Goal: Transaction & Acquisition: Obtain resource

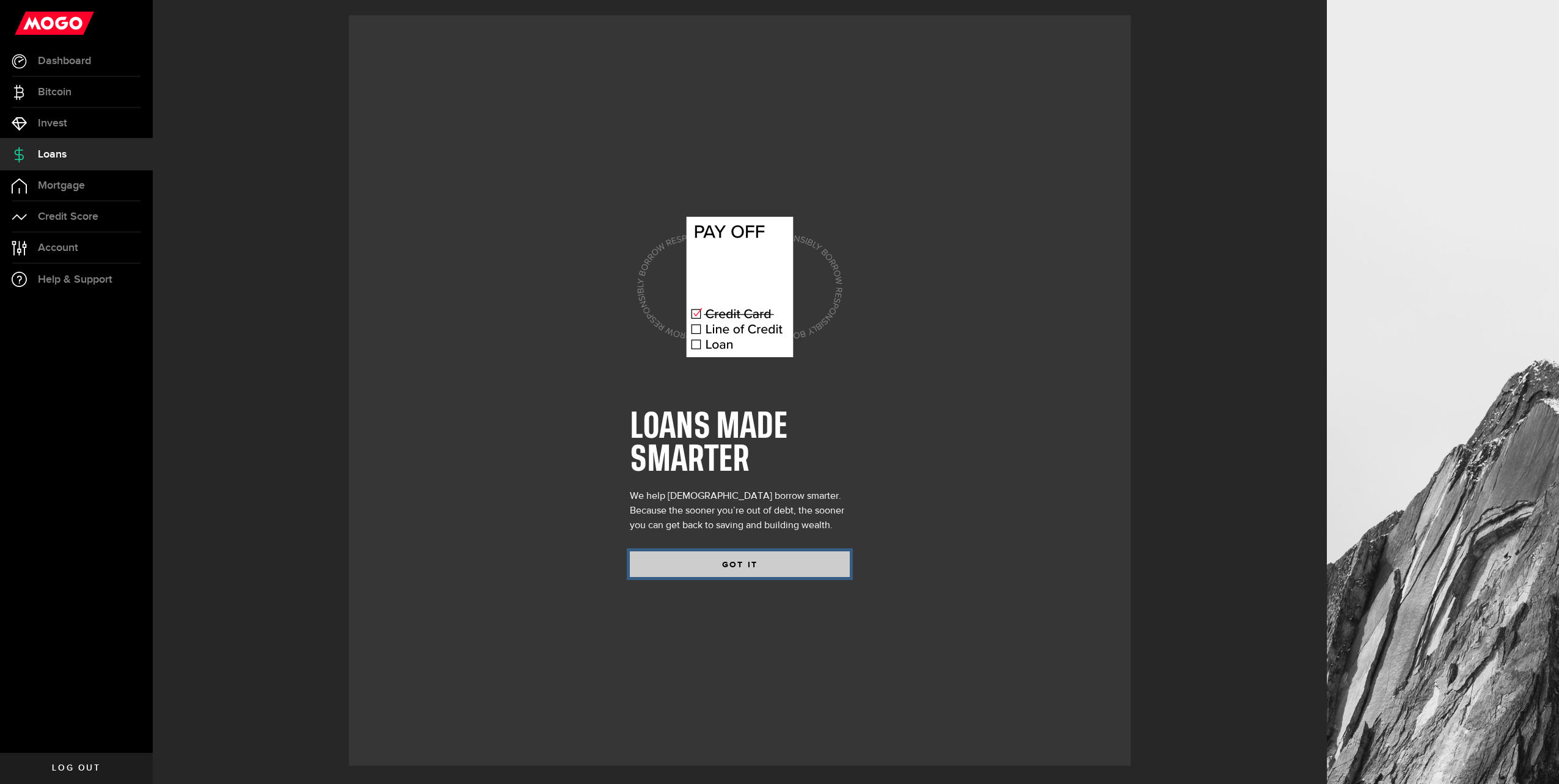
click at [746, 562] on button "GOT IT" at bounding box center [739, 564] width 220 height 26
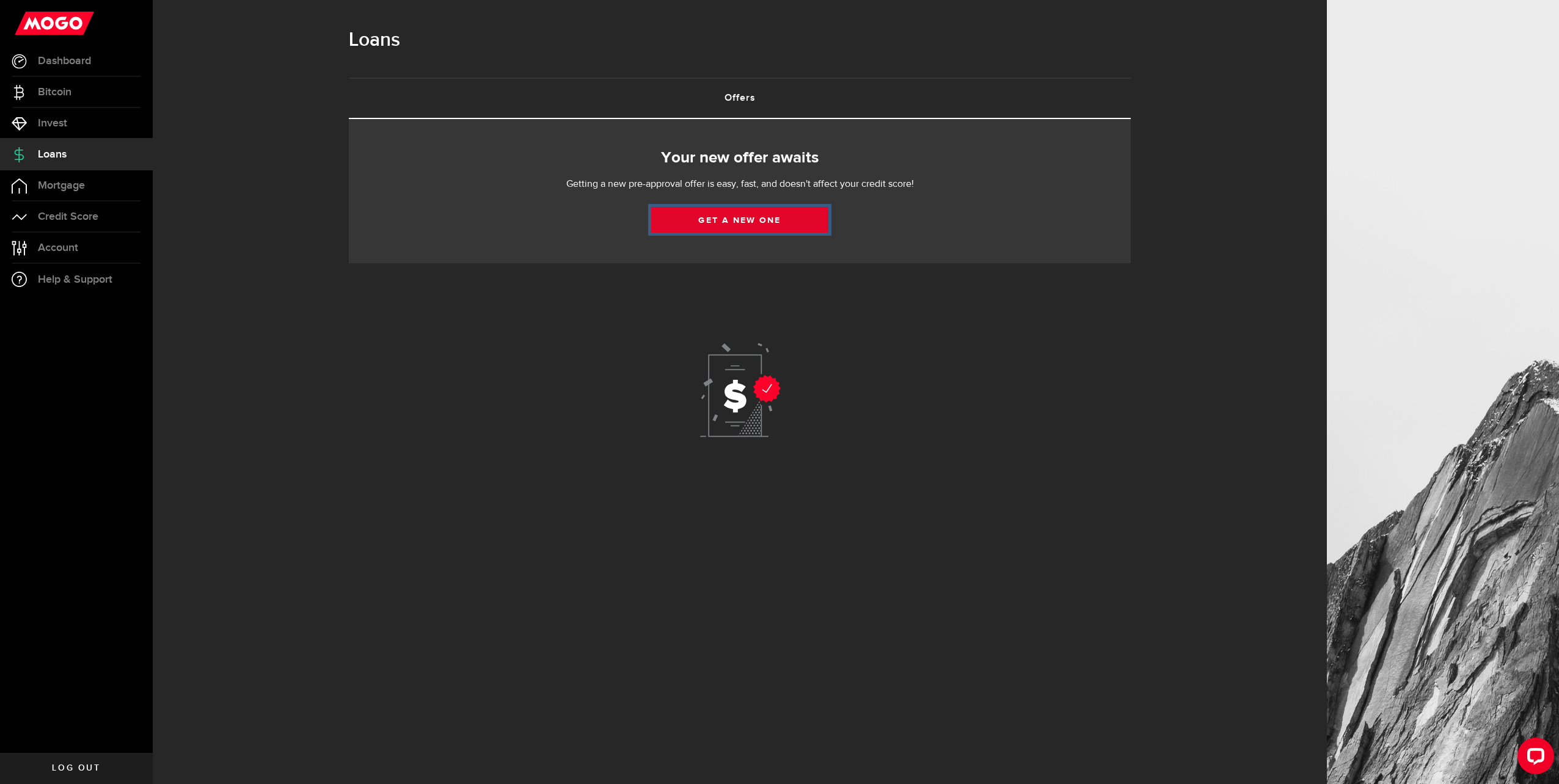
click at [730, 226] on link "Get a new one" at bounding box center [740, 220] width 177 height 26
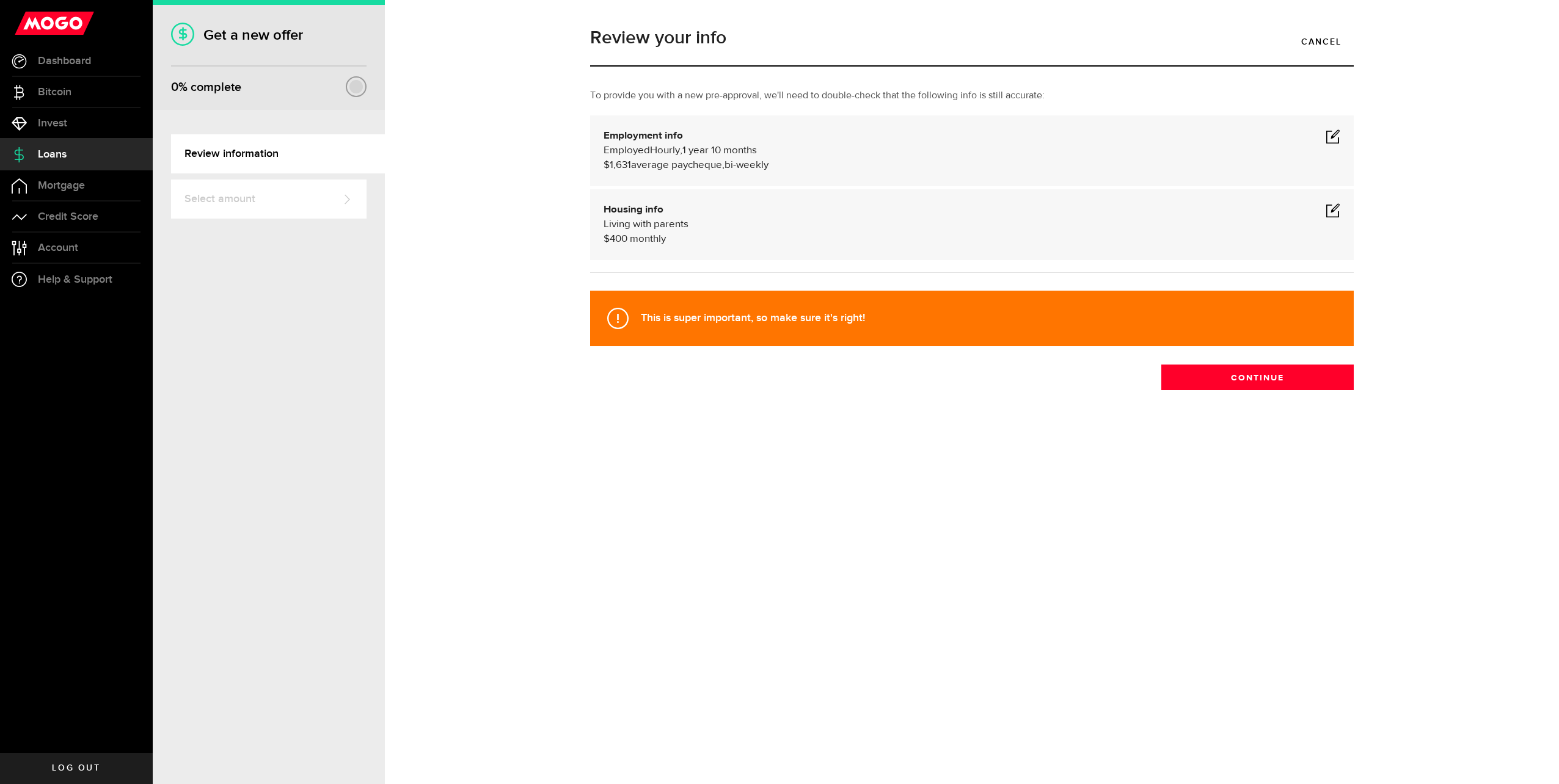
click at [1323, 131] on div "Employment info Employed Hourly , 1 year 10 months (on maternity leave) undefin…" at bounding box center [972, 151] width 737 height 44
click at [1335, 130] on span at bounding box center [1332, 136] width 15 height 15
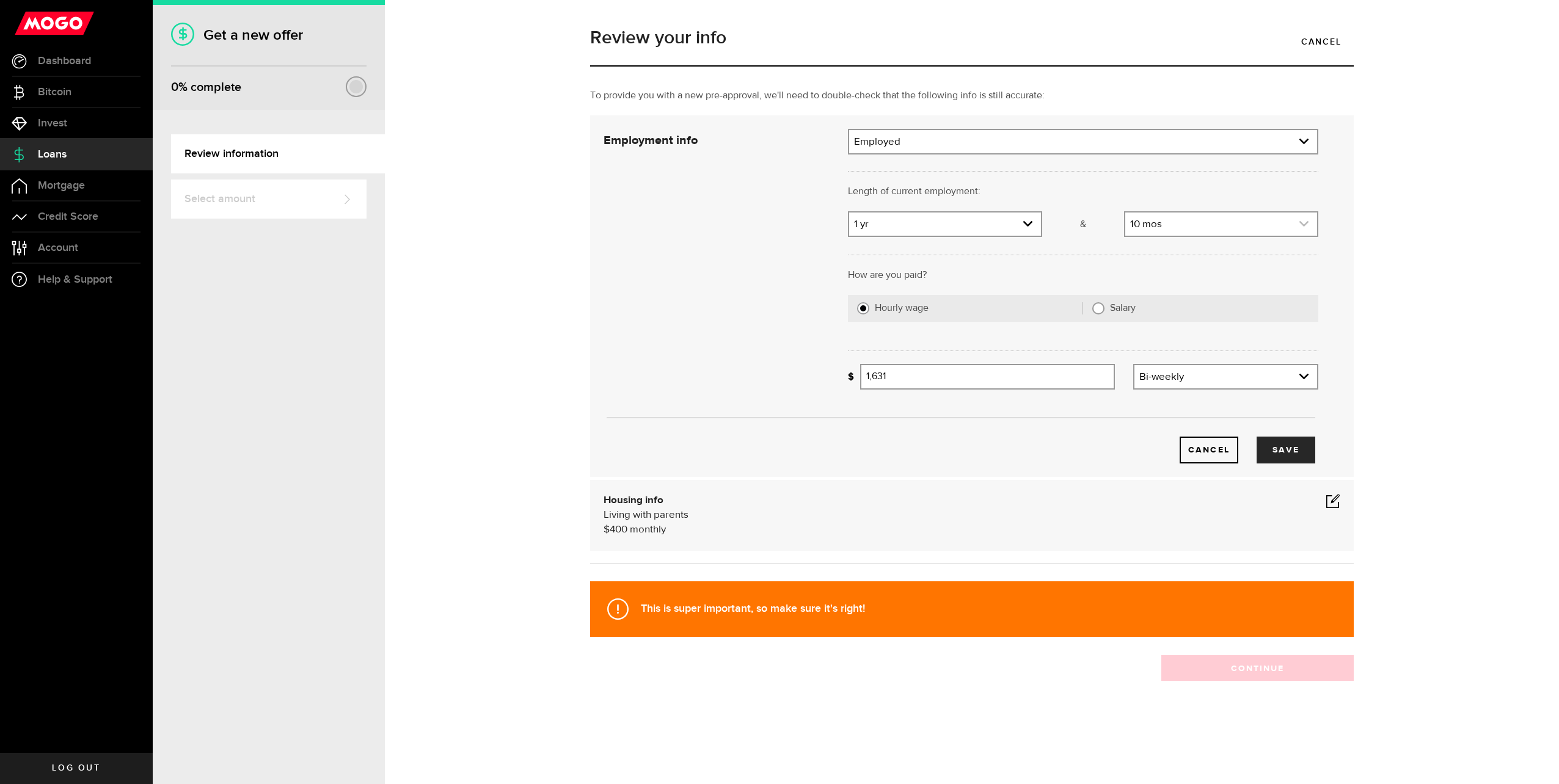
click at [1306, 222] on icon "expand select" at bounding box center [1303, 223] width 10 height 10
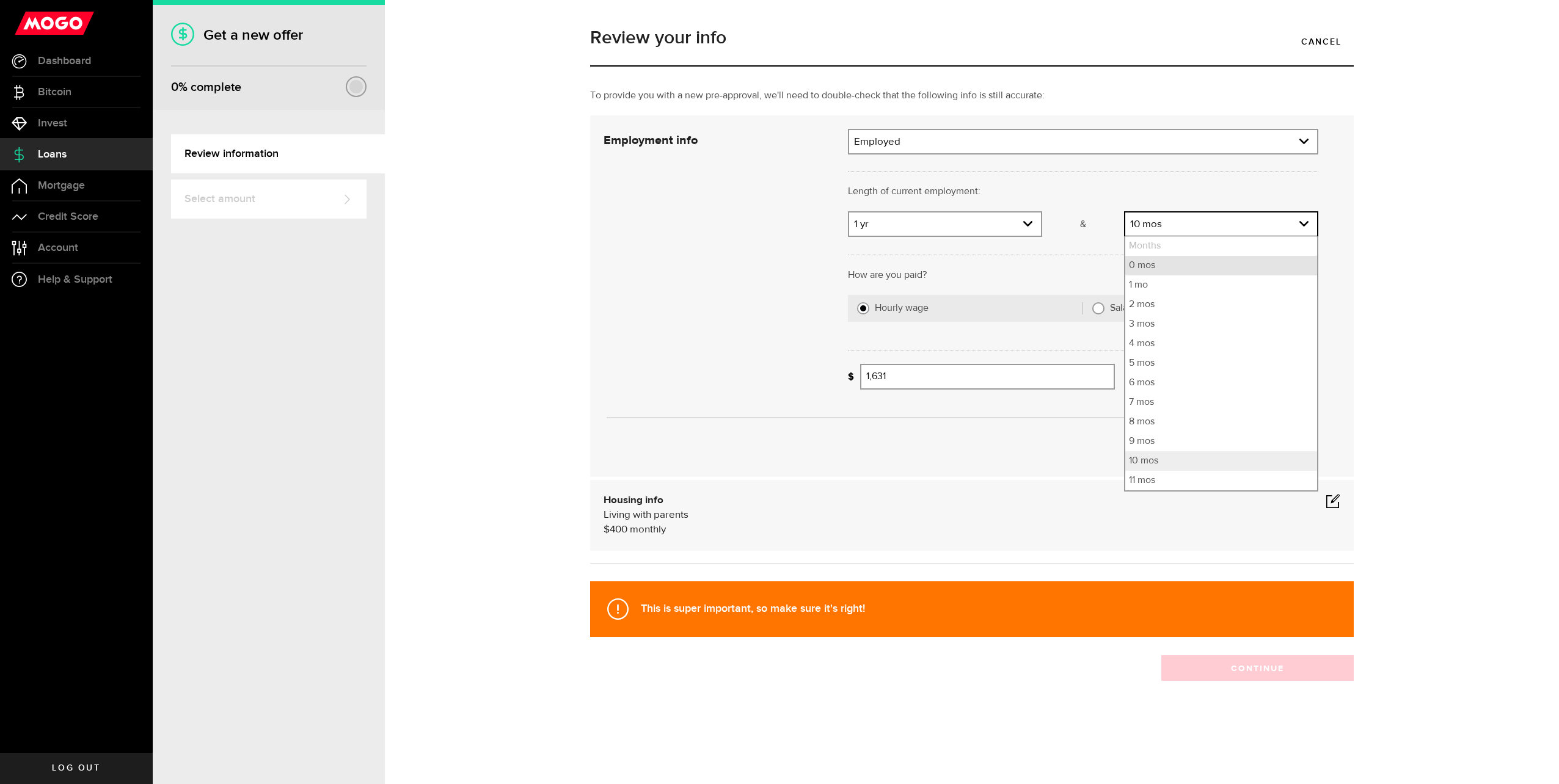
click at [1162, 261] on li "0 mos" at bounding box center [1221, 266] width 192 height 19
select select "0"
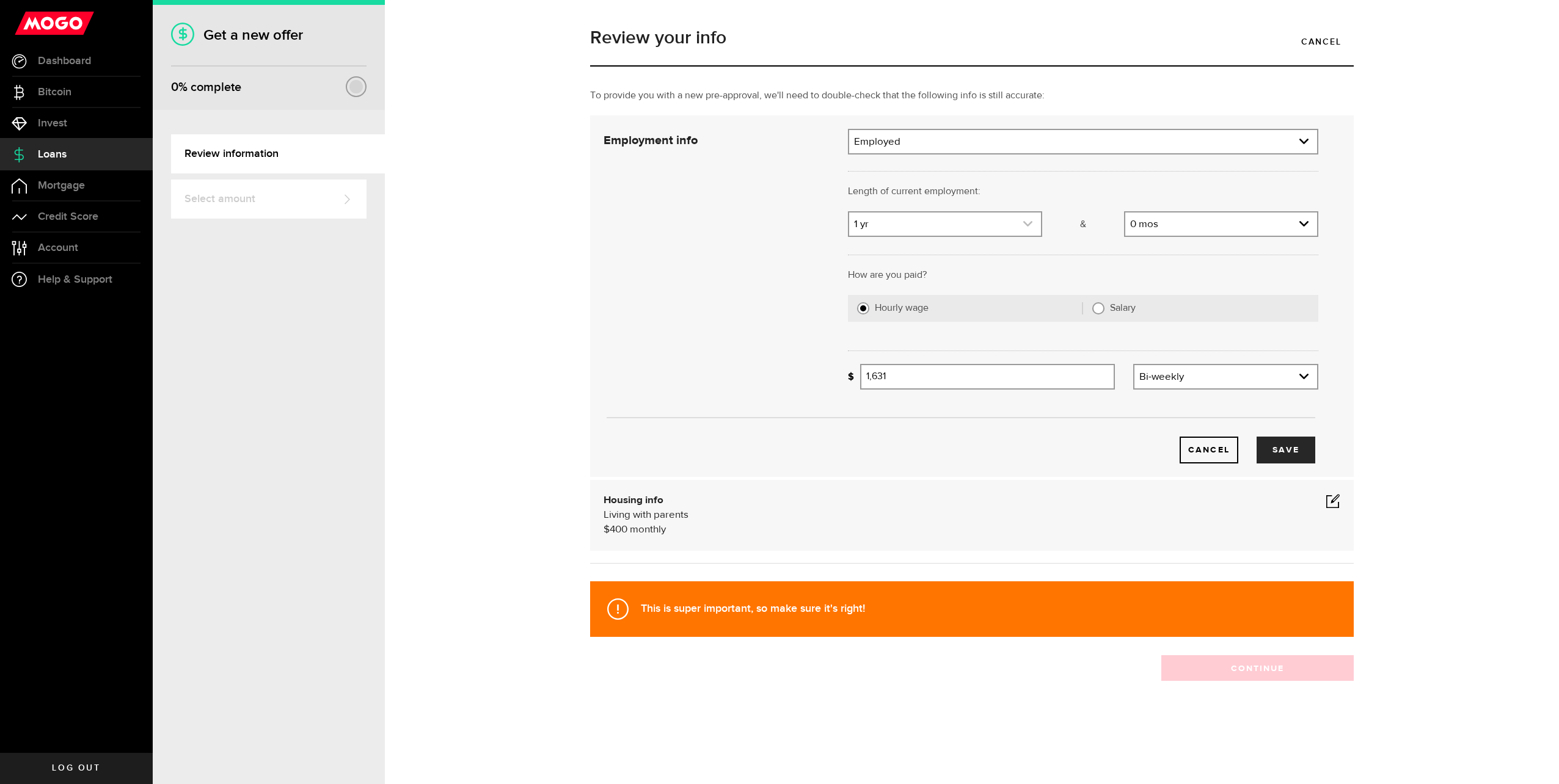
click at [1032, 224] on icon "expand select" at bounding box center [1028, 223] width 10 height 10
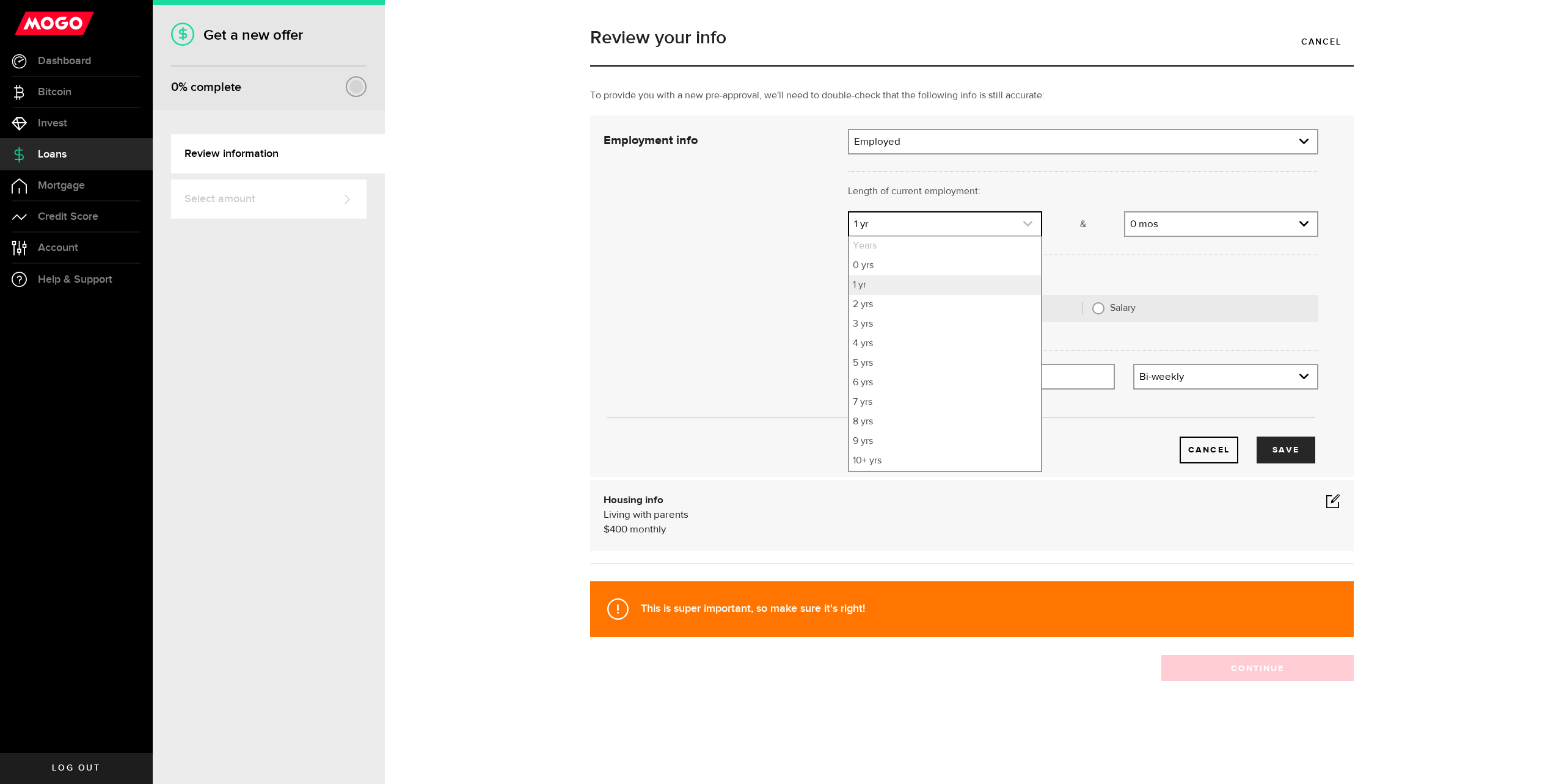
click at [1032, 224] on icon "expand select" at bounding box center [1028, 223] width 10 height 10
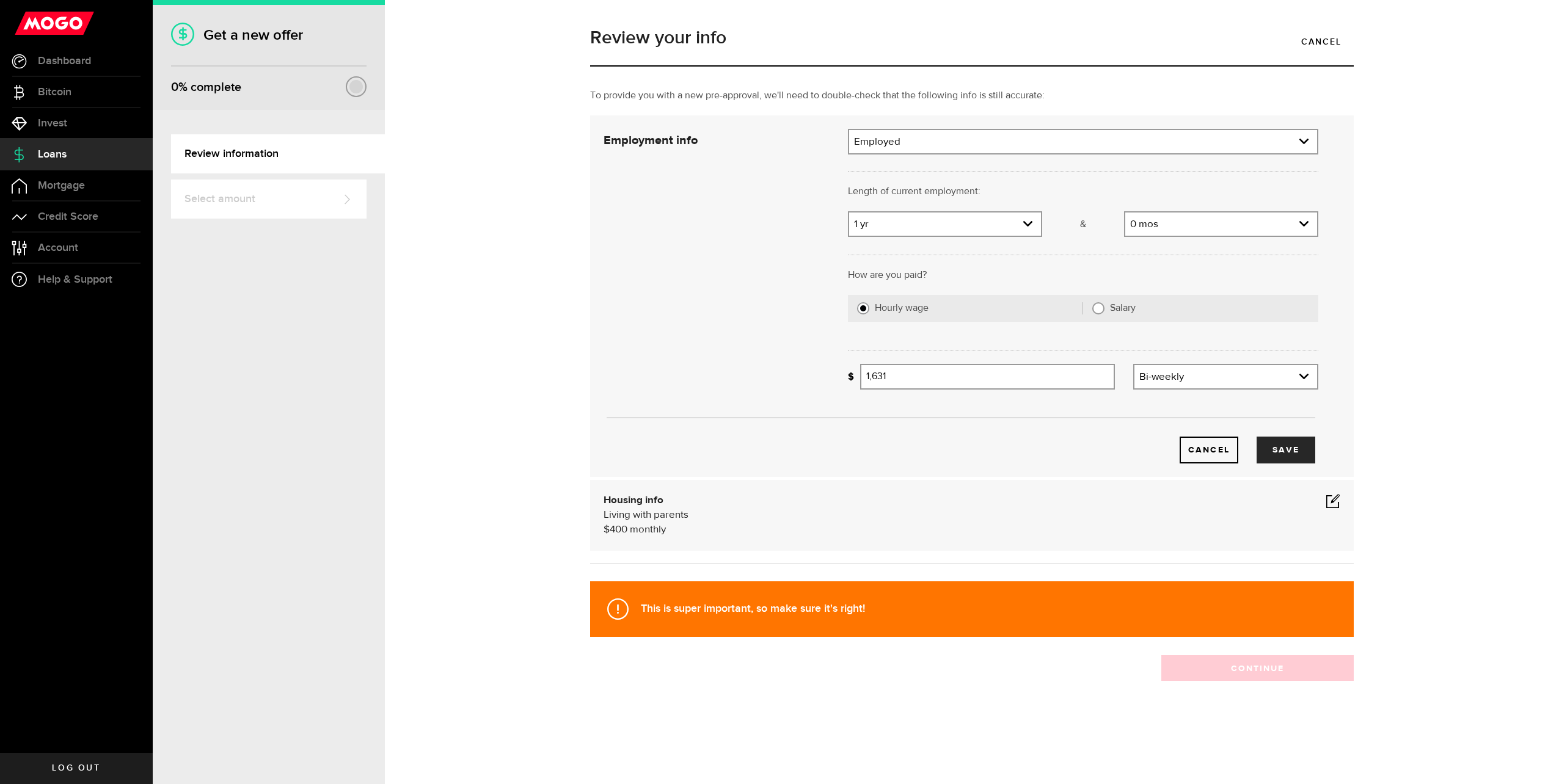
click at [1095, 306] on input "Salary" at bounding box center [1098, 308] width 12 height 12
radio input "true"
click at [925, 380] on input "Gross annual income" at bounding box center [1089, 377] width 458 height 26
type input "75,000"
click at [1290, 445] on button "Save" at bounding box center [1286, 450] width 59 height 27
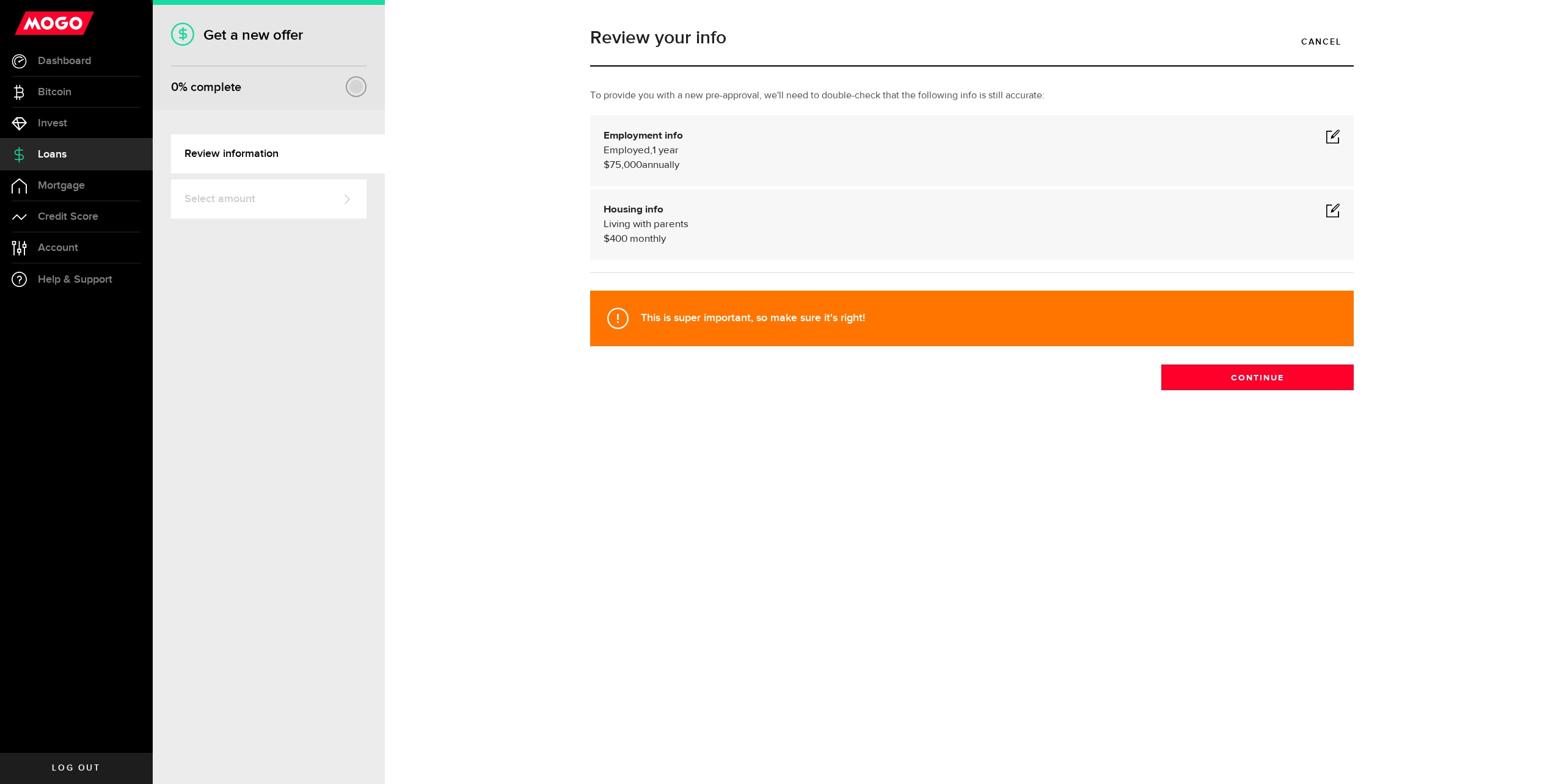
click at [1327, 213] on span at bounding box center [1332, 210] width 15 height 15
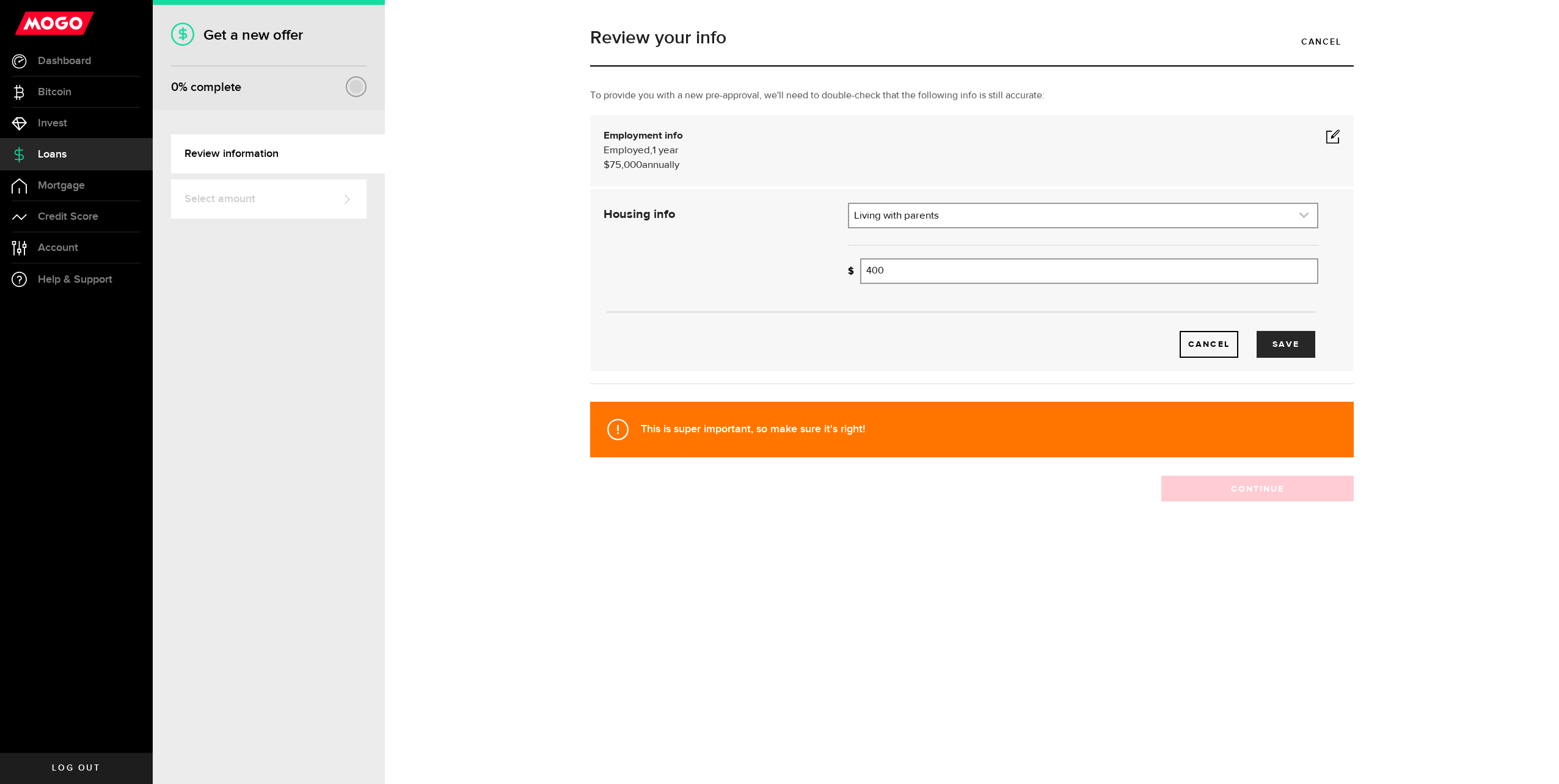
click at [995, 218] on link "expand select" at bounding box center [1083, 215] width 468 height 23
click at [901, 257] on li "Rent" at bounding box center [1083, 257] width 468 height 19
select select "Rent"
drag, startPoint x: 904, startPoint y: 278, endPoint x: 818, endPoint y: 268, distance: 86.6
click at [818, 268] on div "Housing info Residential status What's your residential status? Rent Residentia…" at bounding box center [960, 280] width 733 height 155
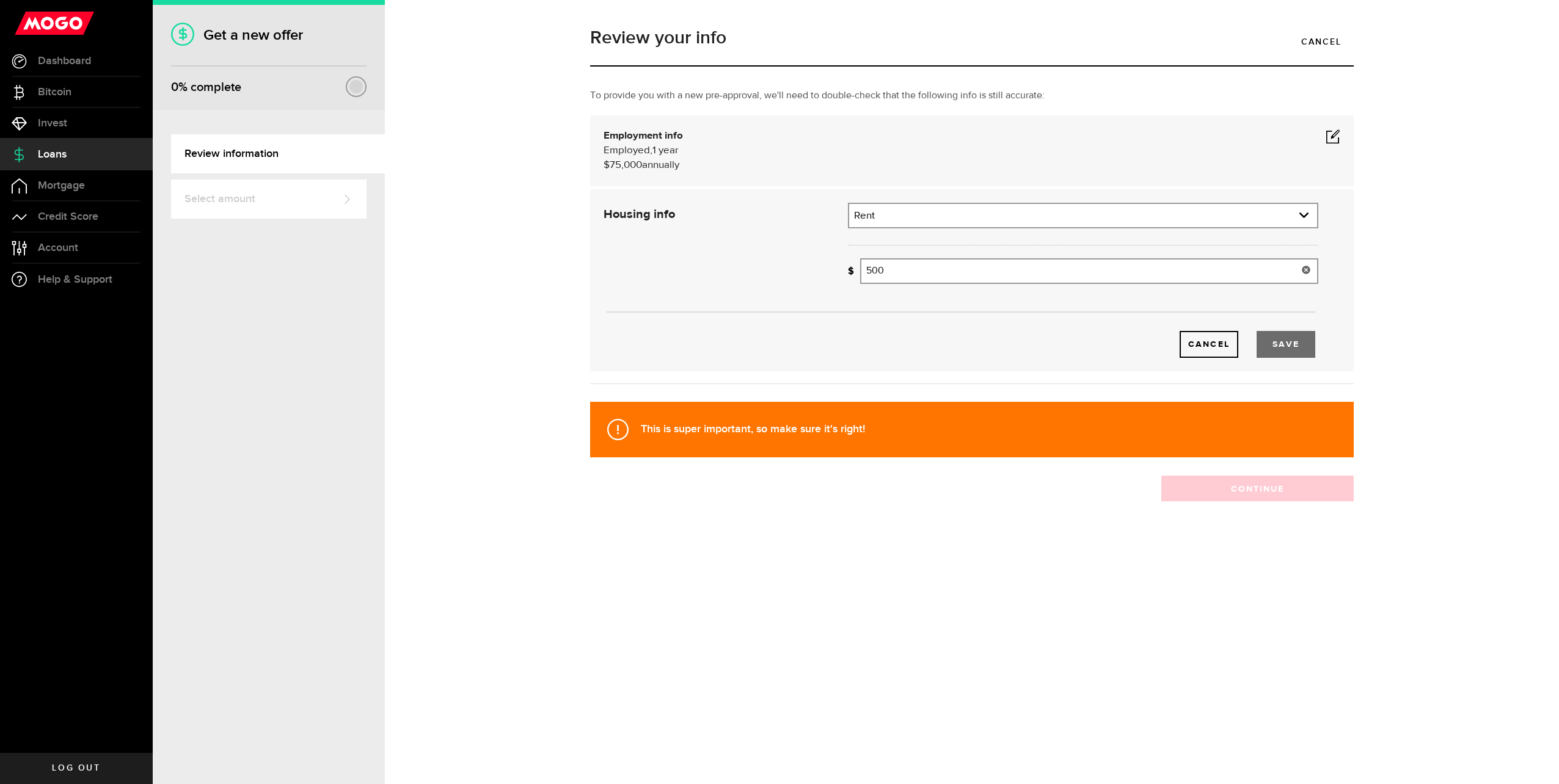
type input "500"
click at [1293, 345] on button "Save" at bounding box center [1286, 344] width 59 height 27
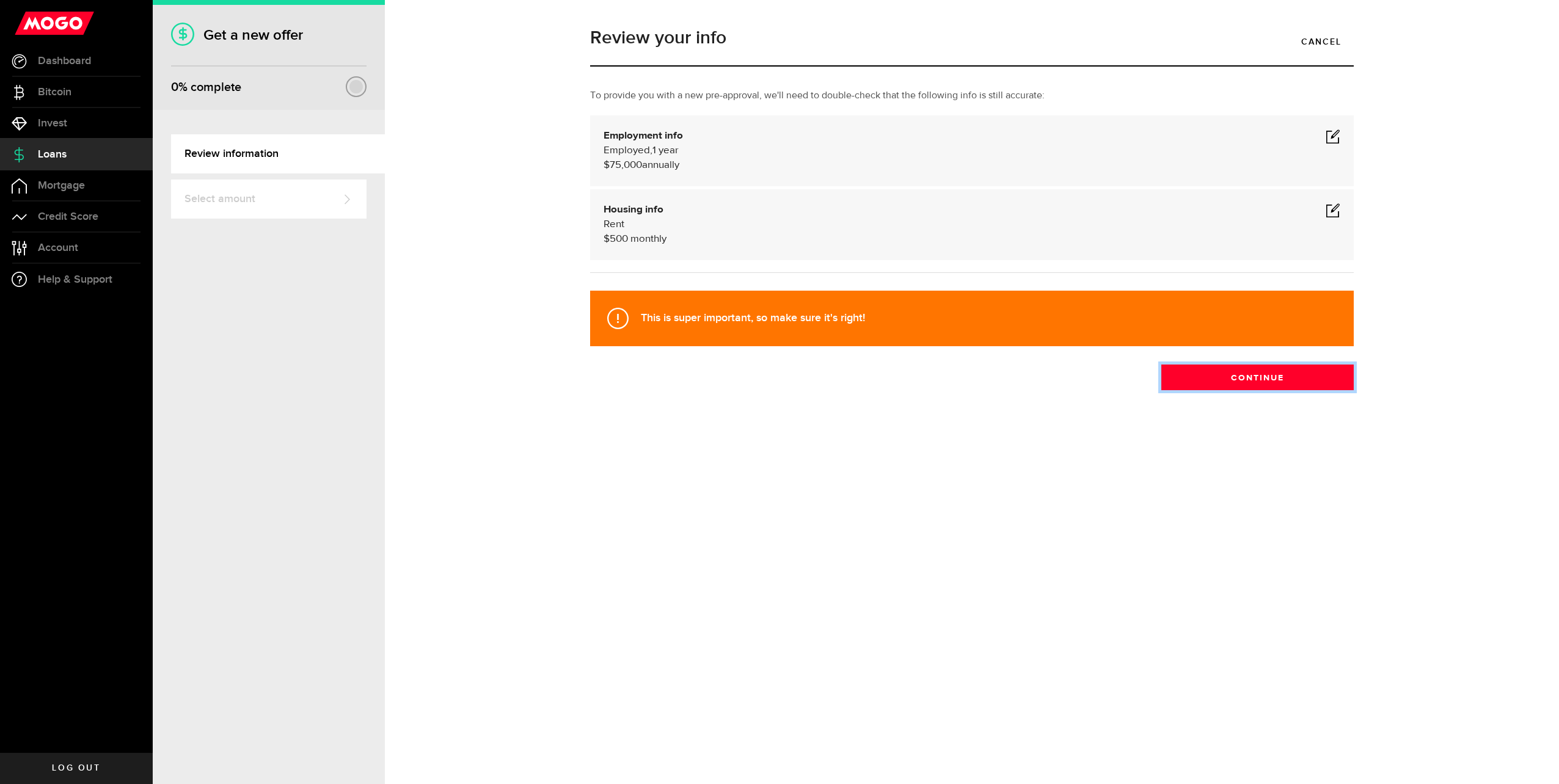
click at [1233, 381] on button "Continue" at bounding box center [1258, 377] width 193 height 26
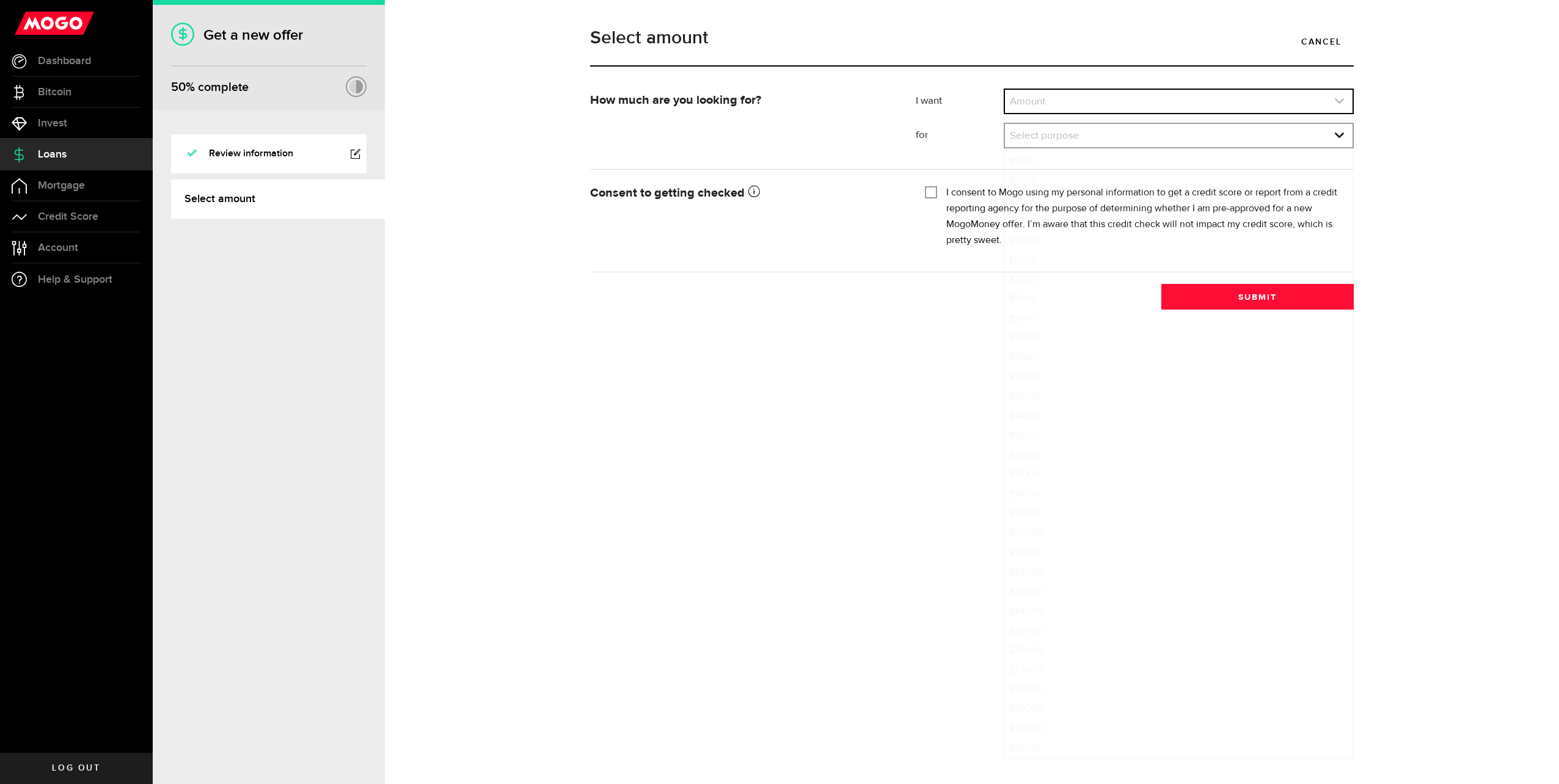
click at [1071, 99] on link "expand select" at bounding box center [1179, 101] width 347 height 23
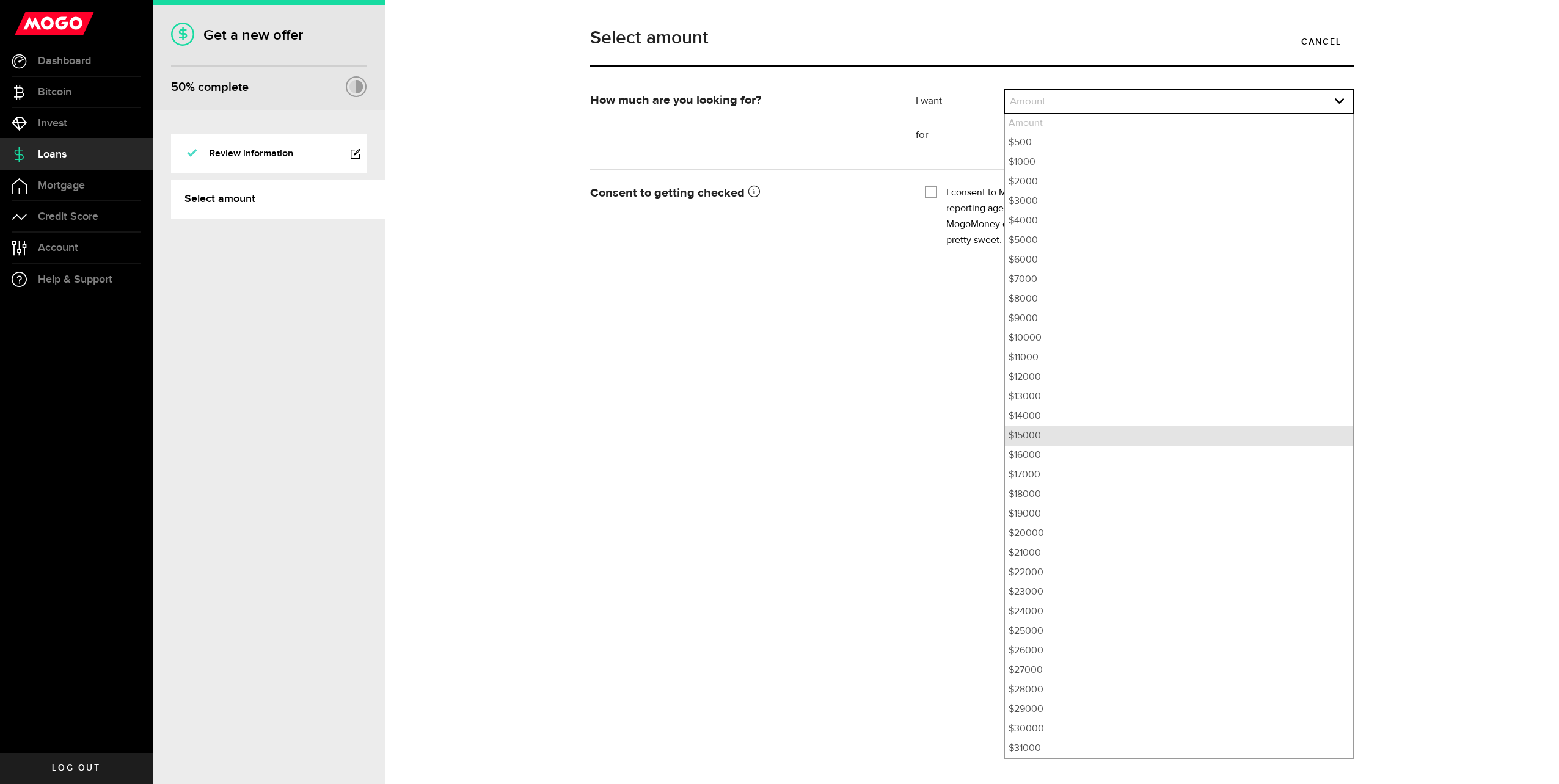
click at [1030, 435] on li "$15000" at bounding box center [1179, 436] width 347 height 19
select select "15000"
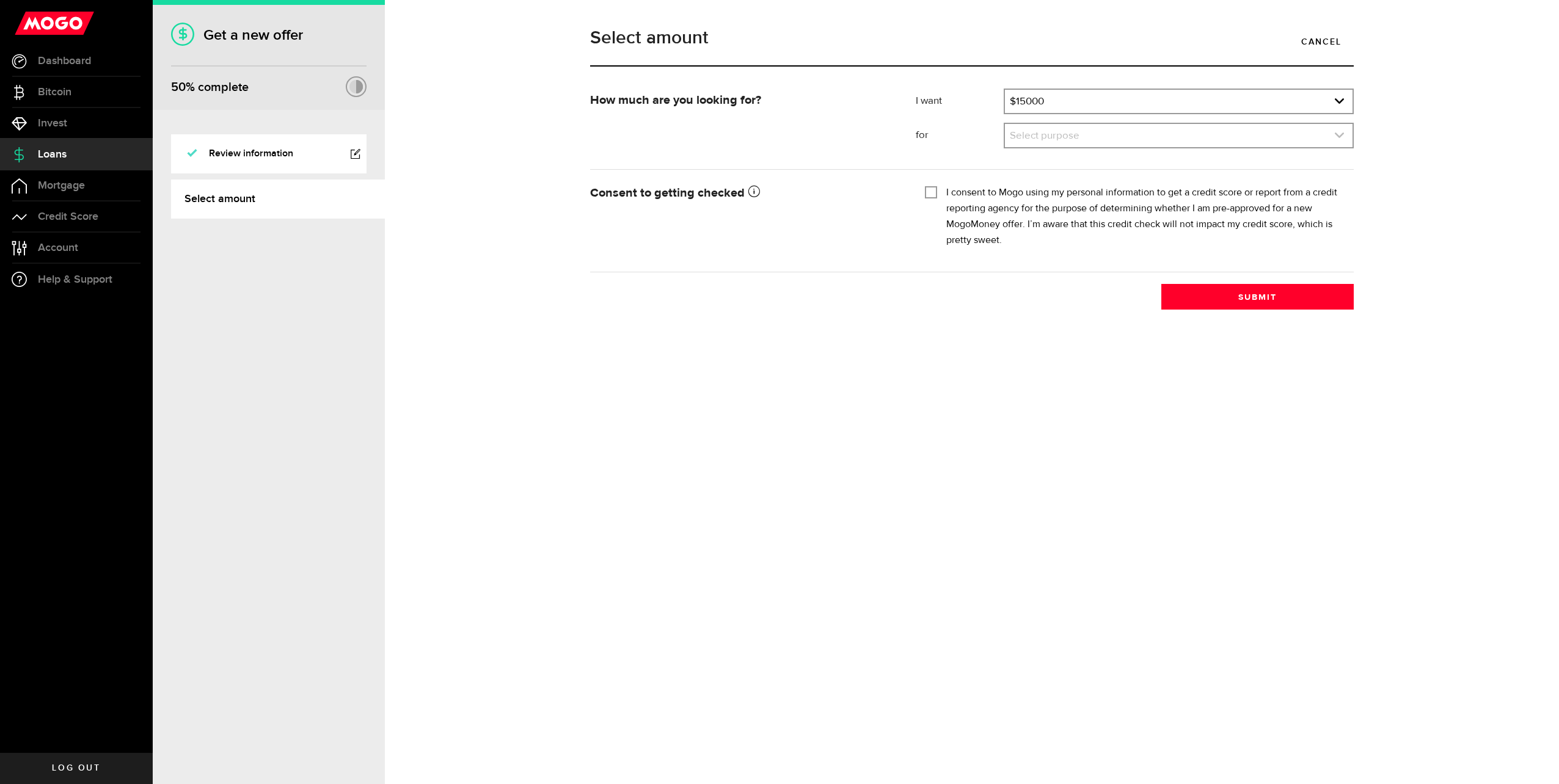
drag, startPoint x: 1009, startPoint y: 135, endPoint x: 1016, endPoint y: 137, distance: 7.3
click at [1011, 135] on link "expand select" at bounding box center [1179, 135] width 347 height 23
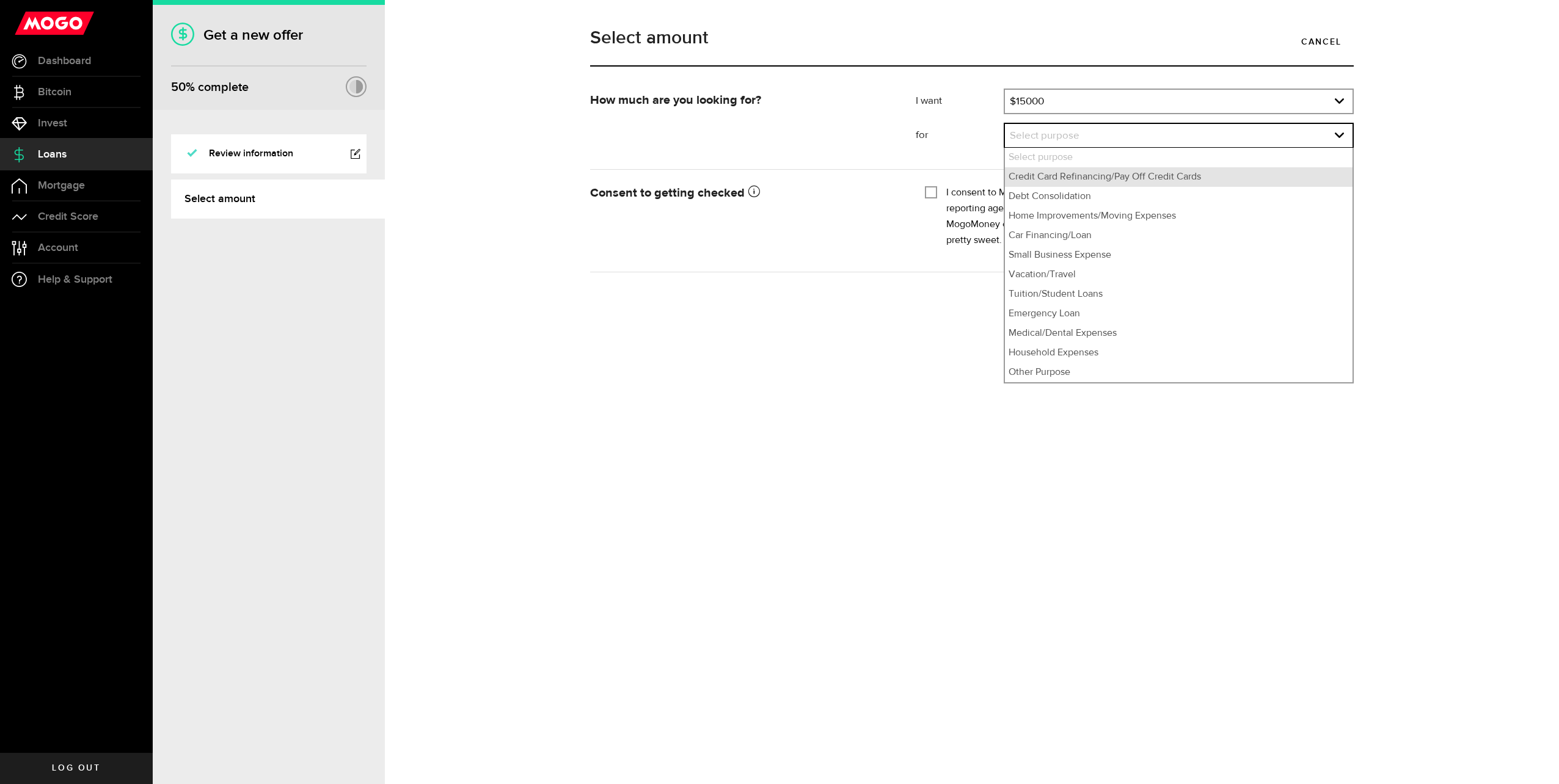
click at [1037, 180] on li "Credit Card Refinancing/Pay Off Credit Cards" at bounding box center [1179, 177] width 347 height 19
select select "Credit Card Refinancing/Pay Off Credit Cards"
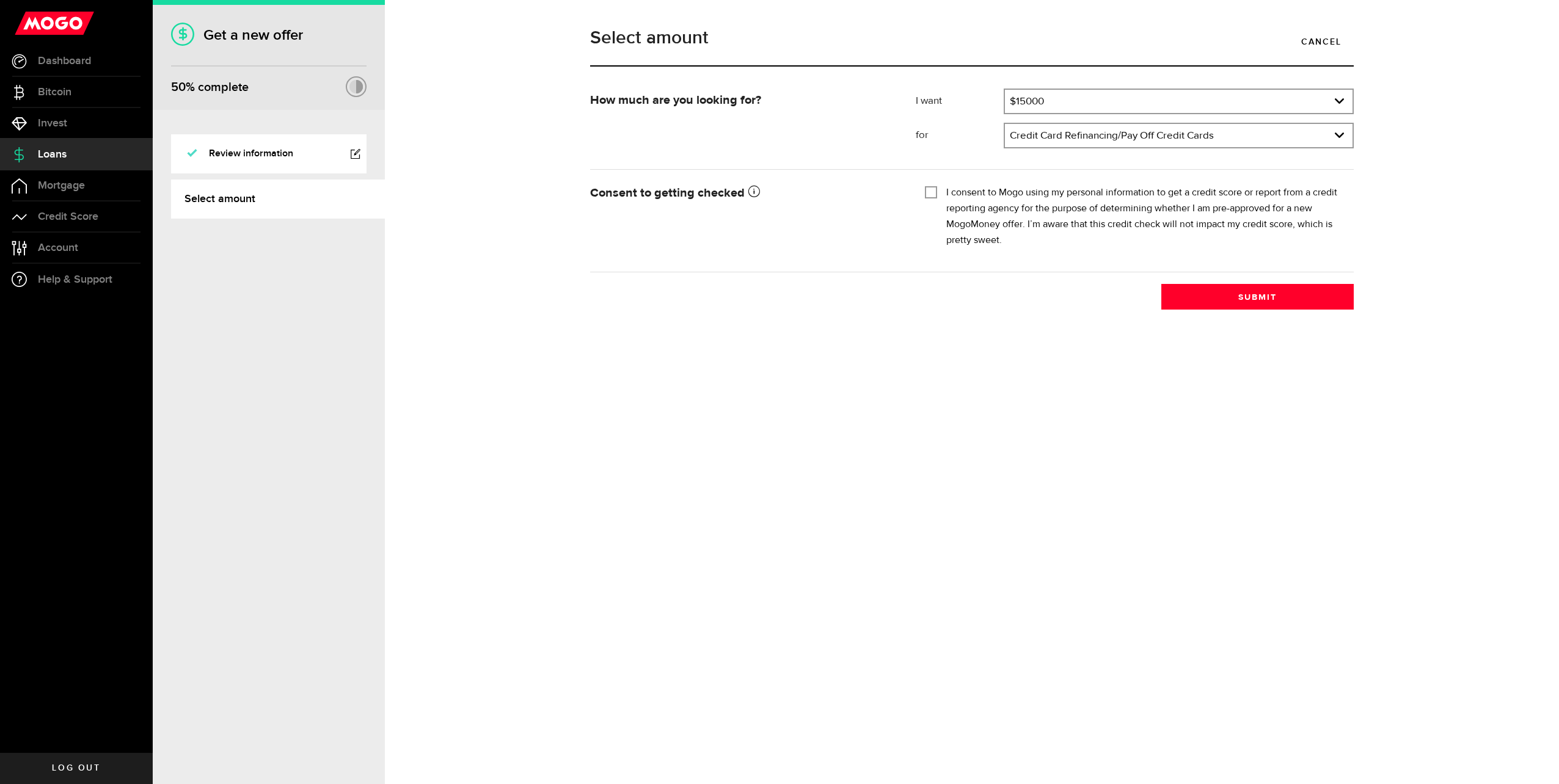
click at [927, 188] on input "I consent to Mogo using my personal information to get a credit score or report…" at bounding box center [930, 191] width 12 height 12
checkbox input "true"
click at [1228, 294] on button "Submit" at bounding box center [1258, 297] width 193 height 26
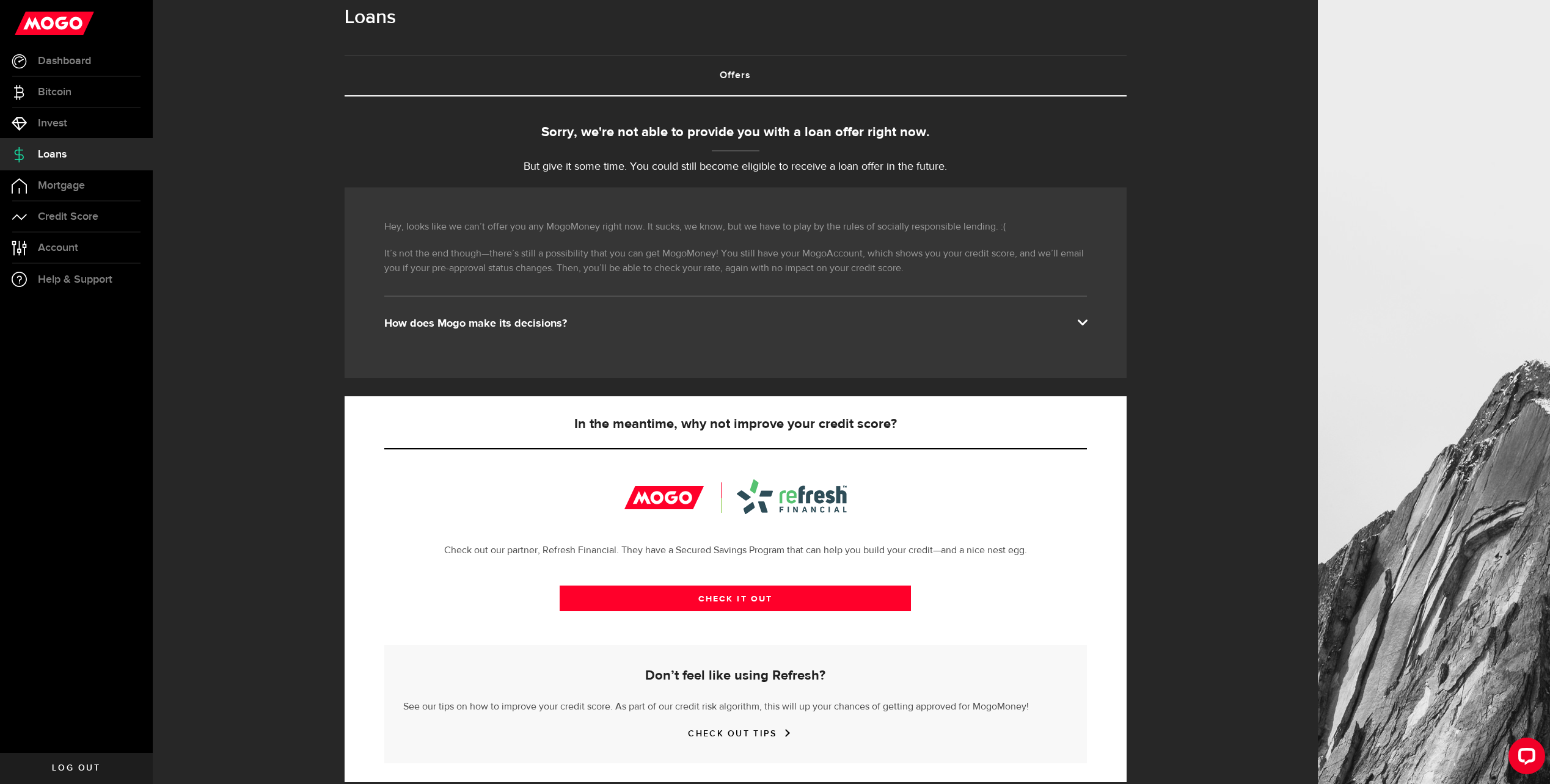
scroll to position [40, 0]
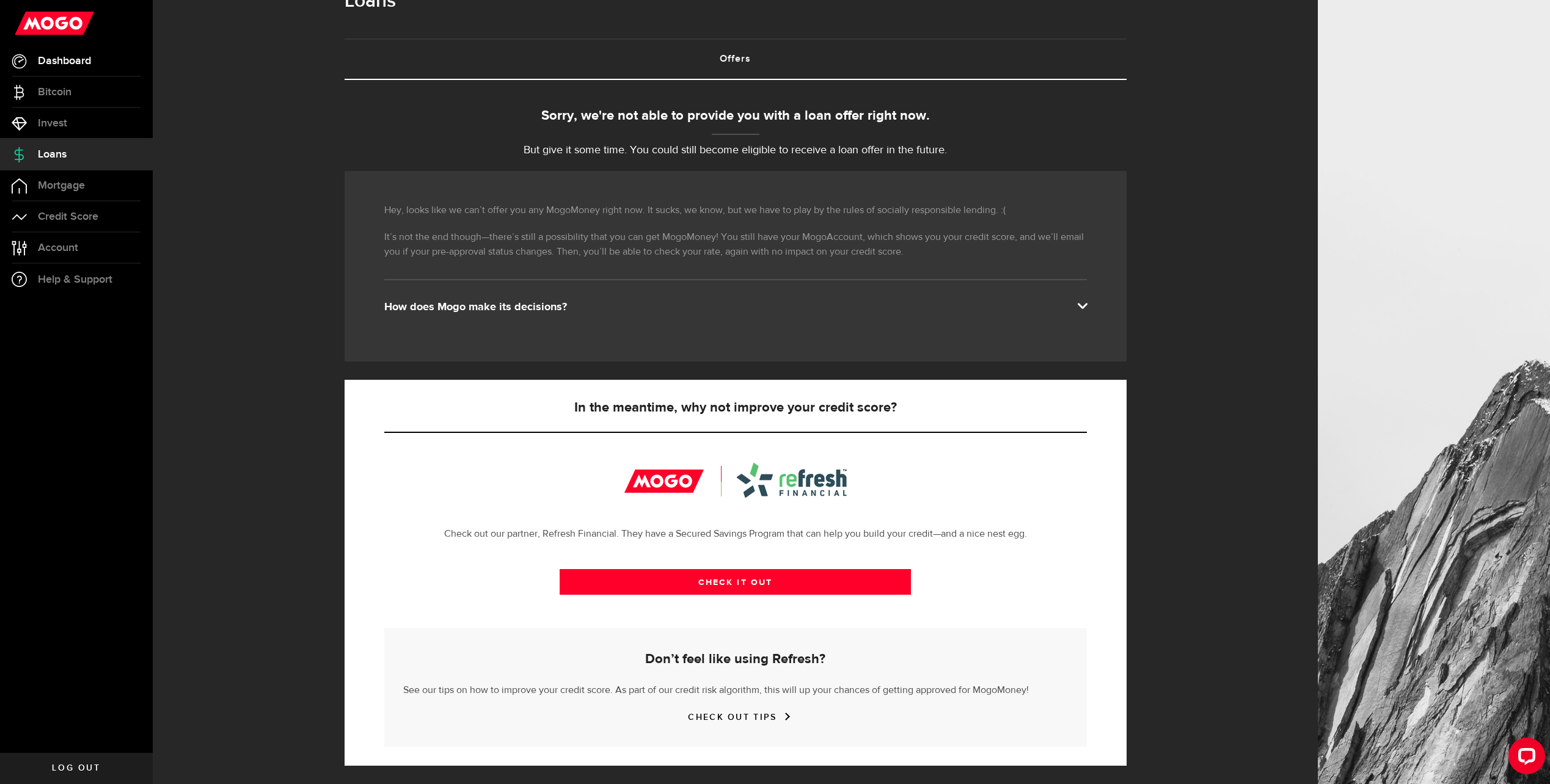
click at [55, 56] on span "Dashboard" at bounding box center [64, 61] width 53 height 11
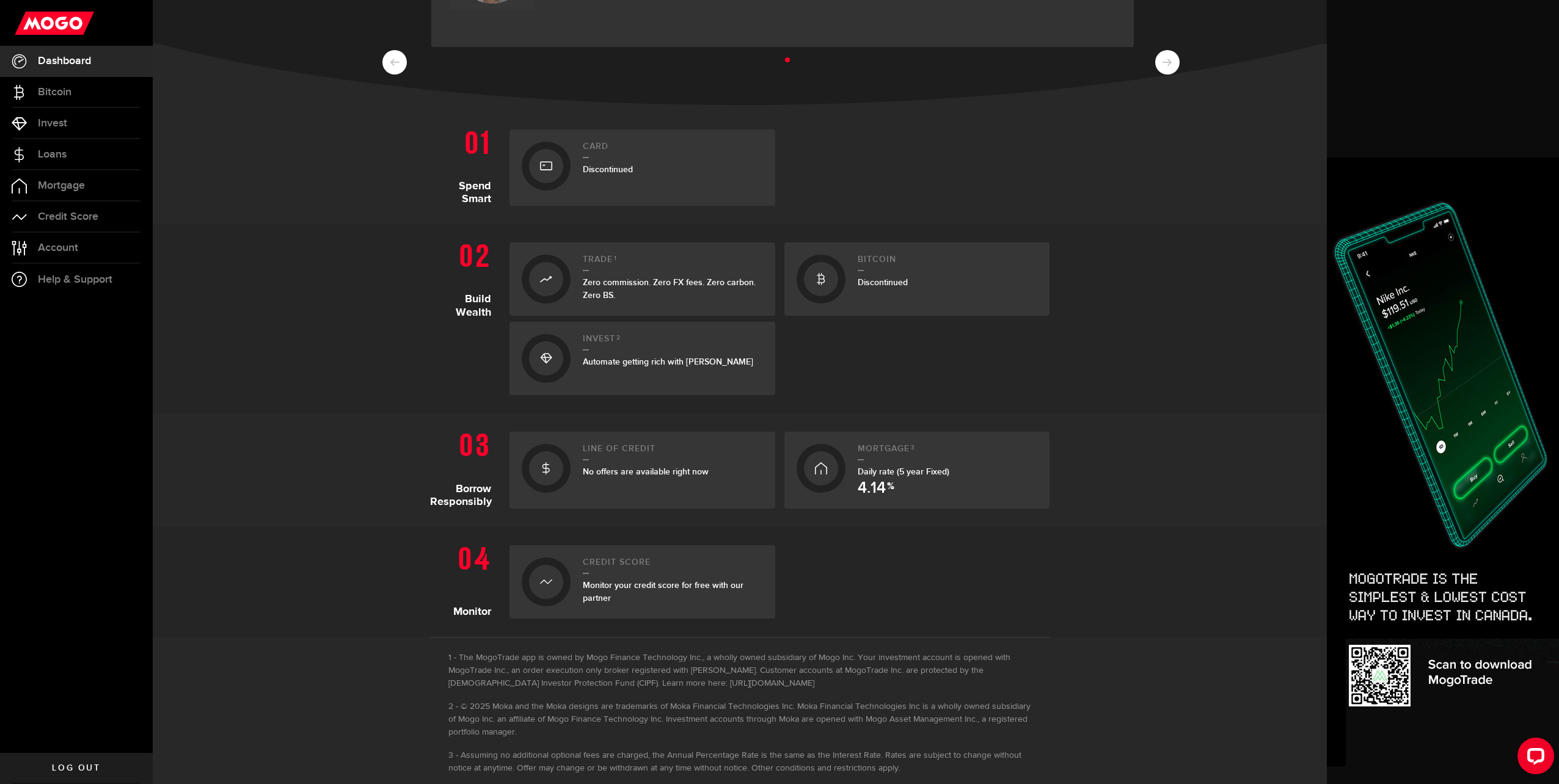
scroll to position [188, 0]
